Goal: Transaction & Acquisition: Book appointment/travel/reservation

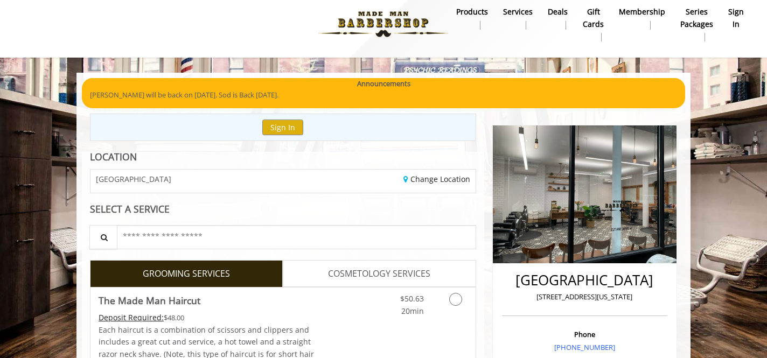
scroll to position [16, 0]
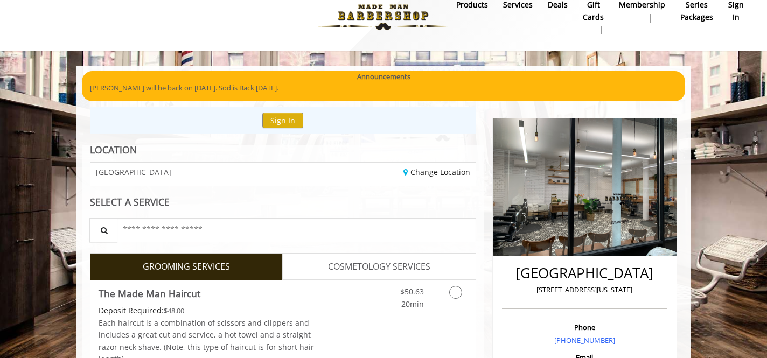
click at [740, 10] on b "sign in" at bounding box center [736, 11] width 16 height 24
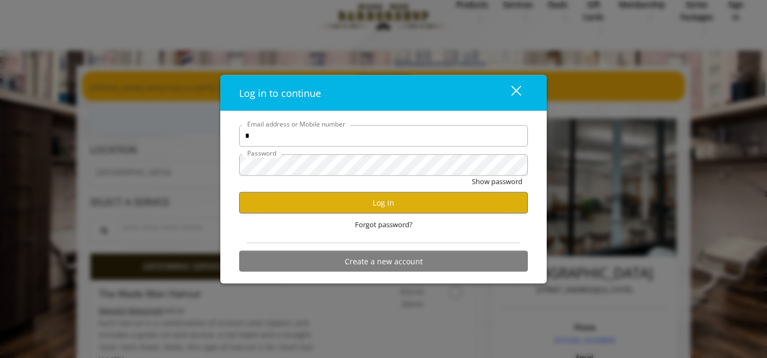
type input "**********"
click at [346, 208] on button "Log in" at bounding box center [383, 202] width 289 height 21
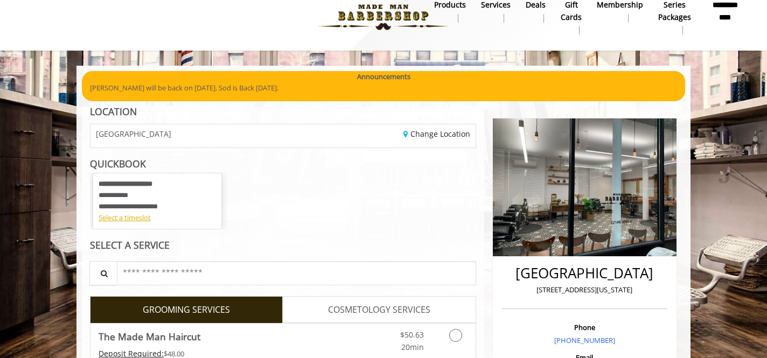
click at [184, 201] on div "**********" at bounding box center [157, 195] width 117 height 33
click at [144, 220] on div "Select a timeslot" at bounding box center [157, 217] width 117 height 11
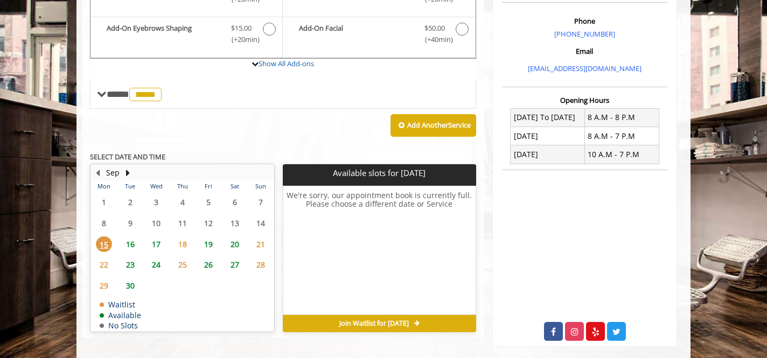
scroll to position [323, 0]
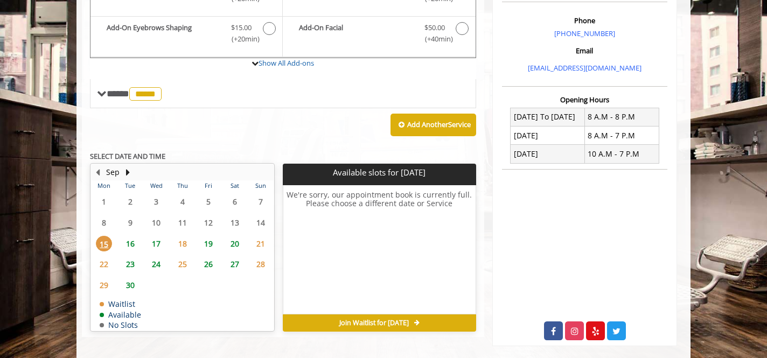
click at [209, 265] on span "26" at bounding box center [208, 264] width 16 height 16
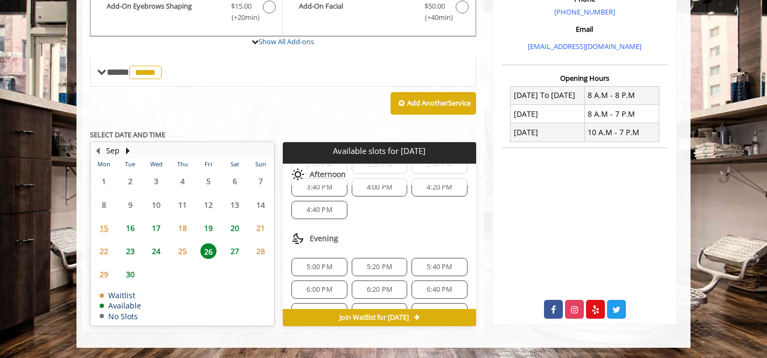
scroll to position [229, 0]
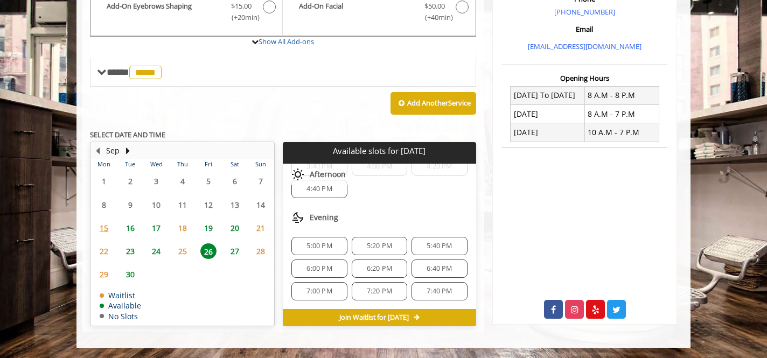
click at [428, 246] on span "5:40 PM" at bounding box center [439, 246] width 25 height 9
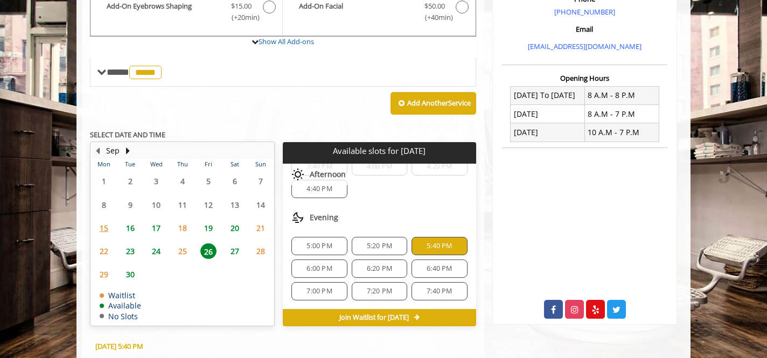
scroll to position [539, 0]
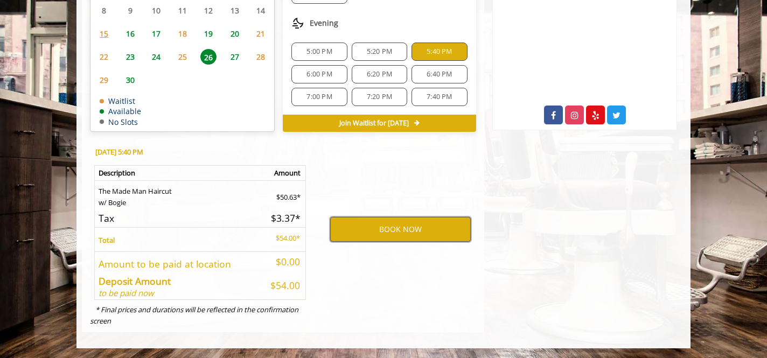
click at [415, 226] on button "BOOK NOW" at bounding box center [400, 229] width 141 height 25
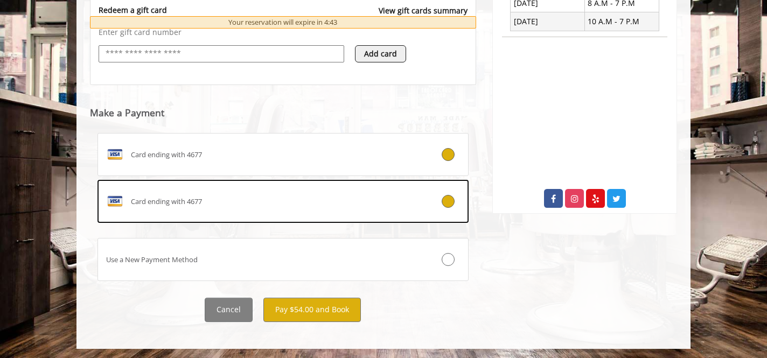
scroll to position [457, 0]
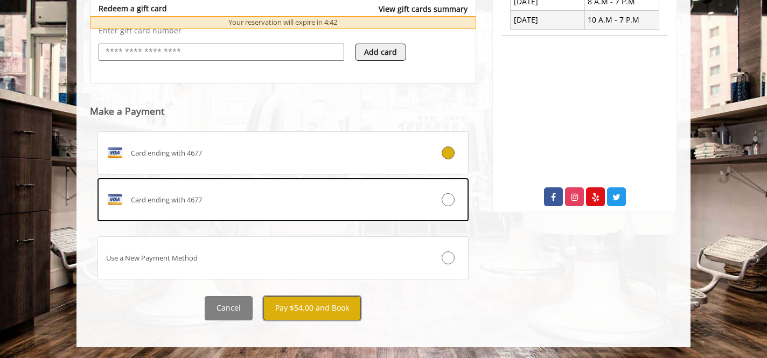
click at [317, 315] on button "Pay $54.00 and Book" at bounding box center [311, 308] width 97 height 24
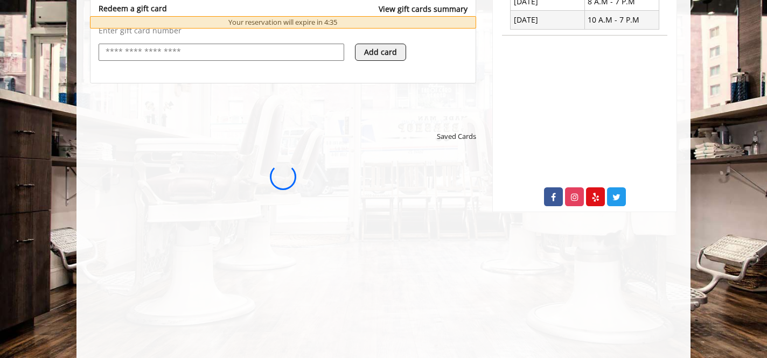
scroll to position [0, 0]
